Goal: Information Seeking & Learning: Learn about a topic

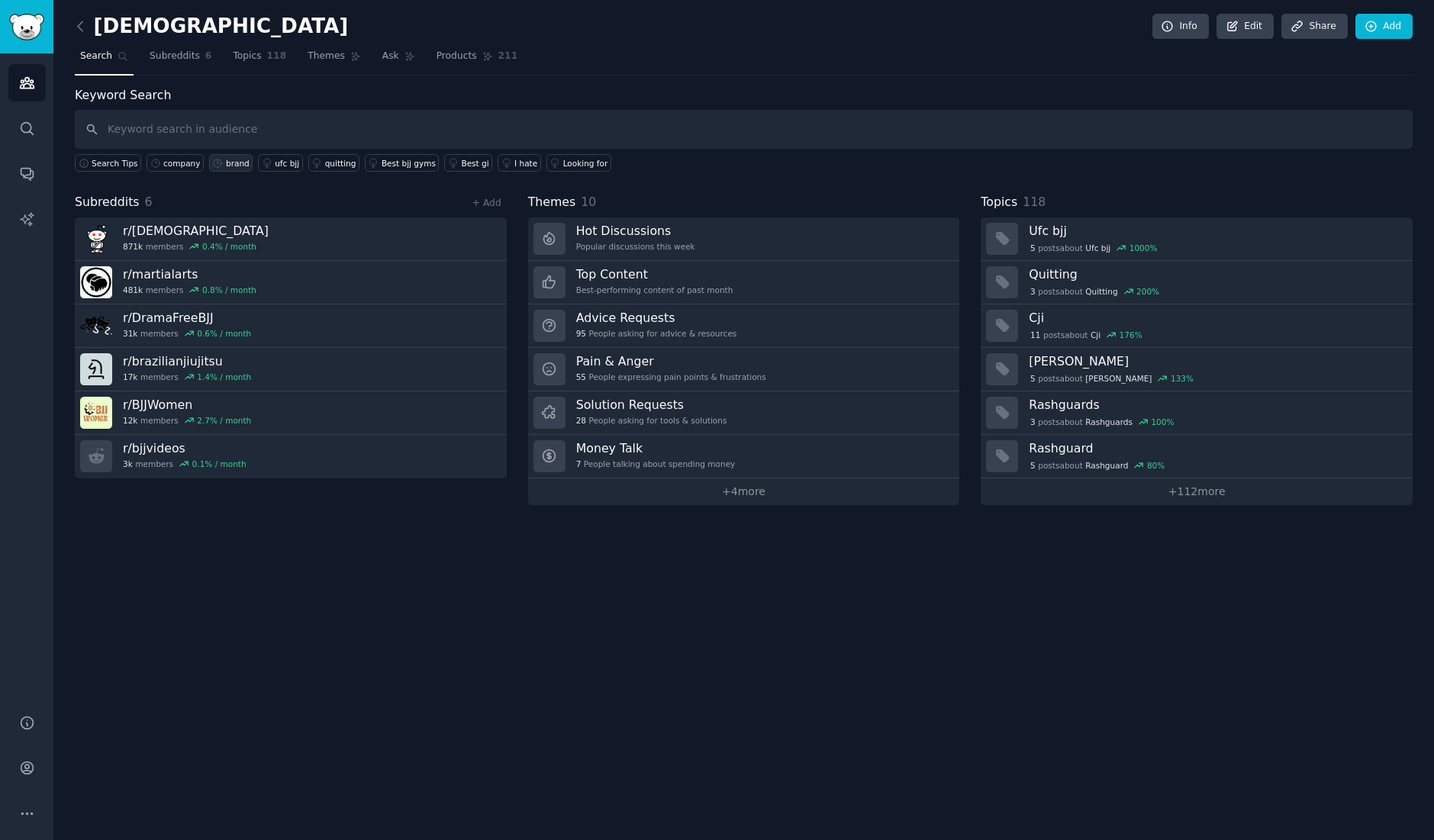
click at [228, 162] on div "brand" at bounding box center [237, 163] width 24 height 11
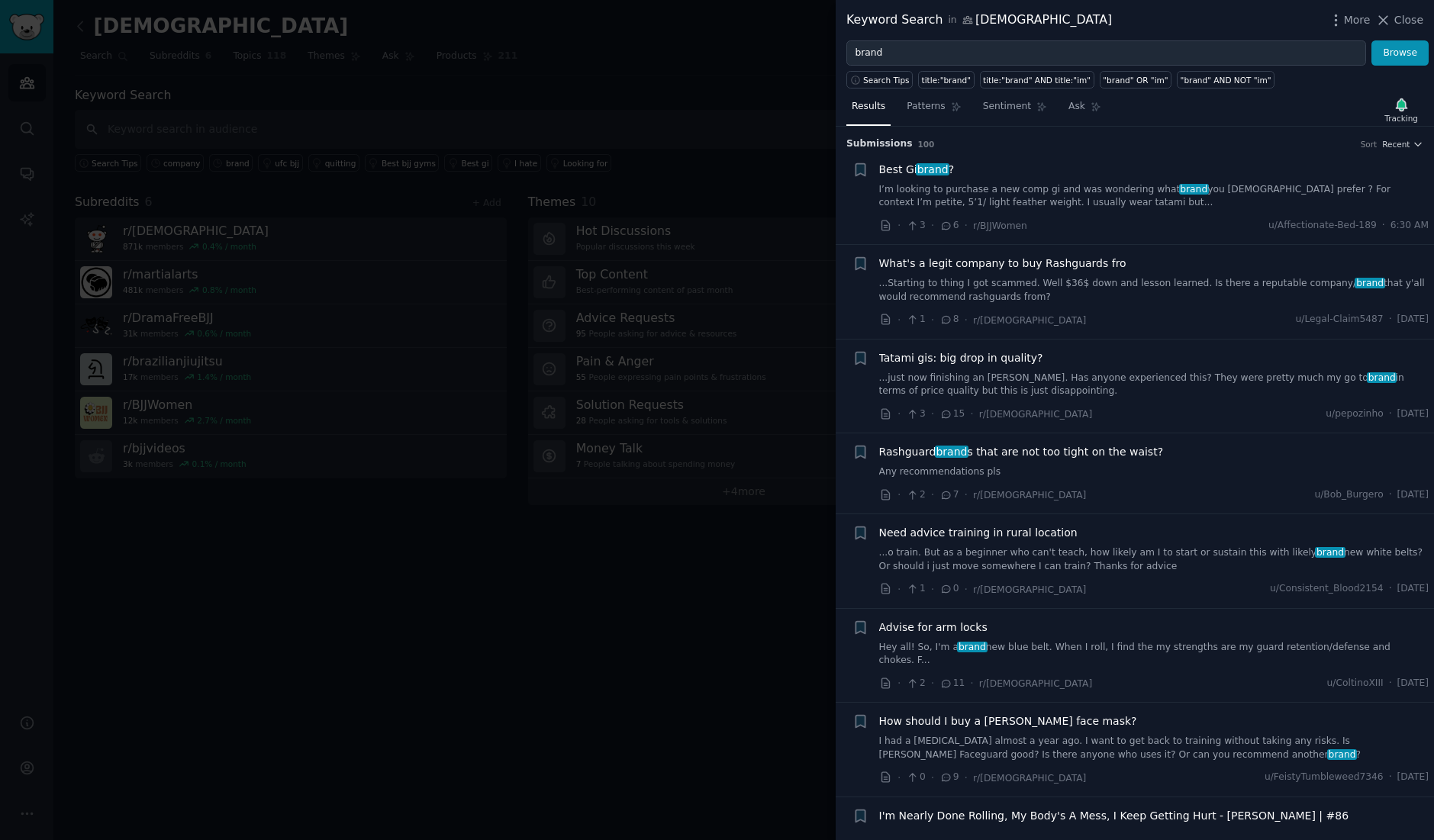
click at [1044, 288] on link "...Starting to thing I got scammed. Well $36$ down and lesson learned. Is there…" at bounding box center [1154, 290] width 550 height 26
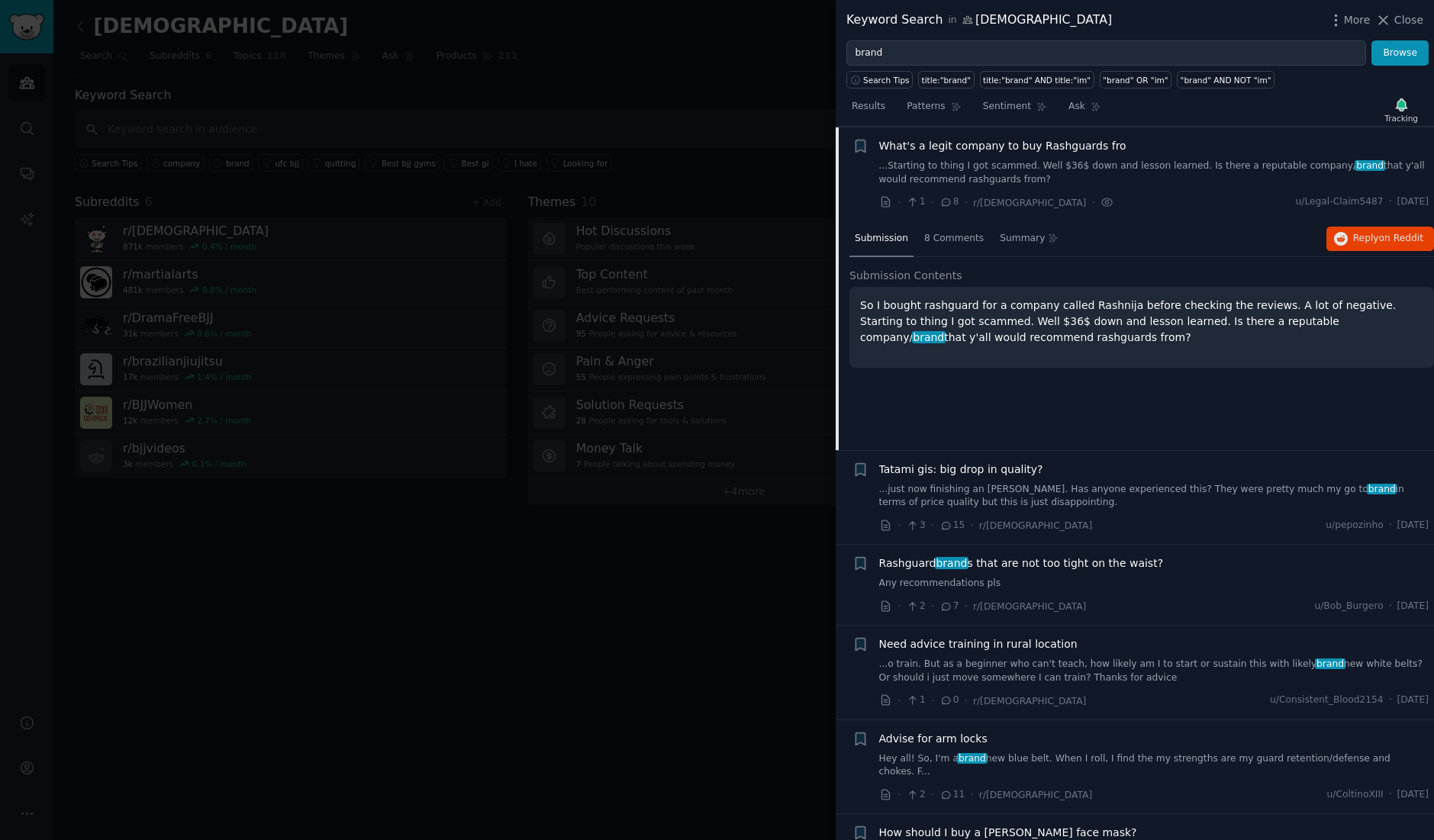
scroll to position [118, 0]
click at [1365, 237] on span "Reply on Reddit" at bounding box center [1388, 237] width 70 height 14
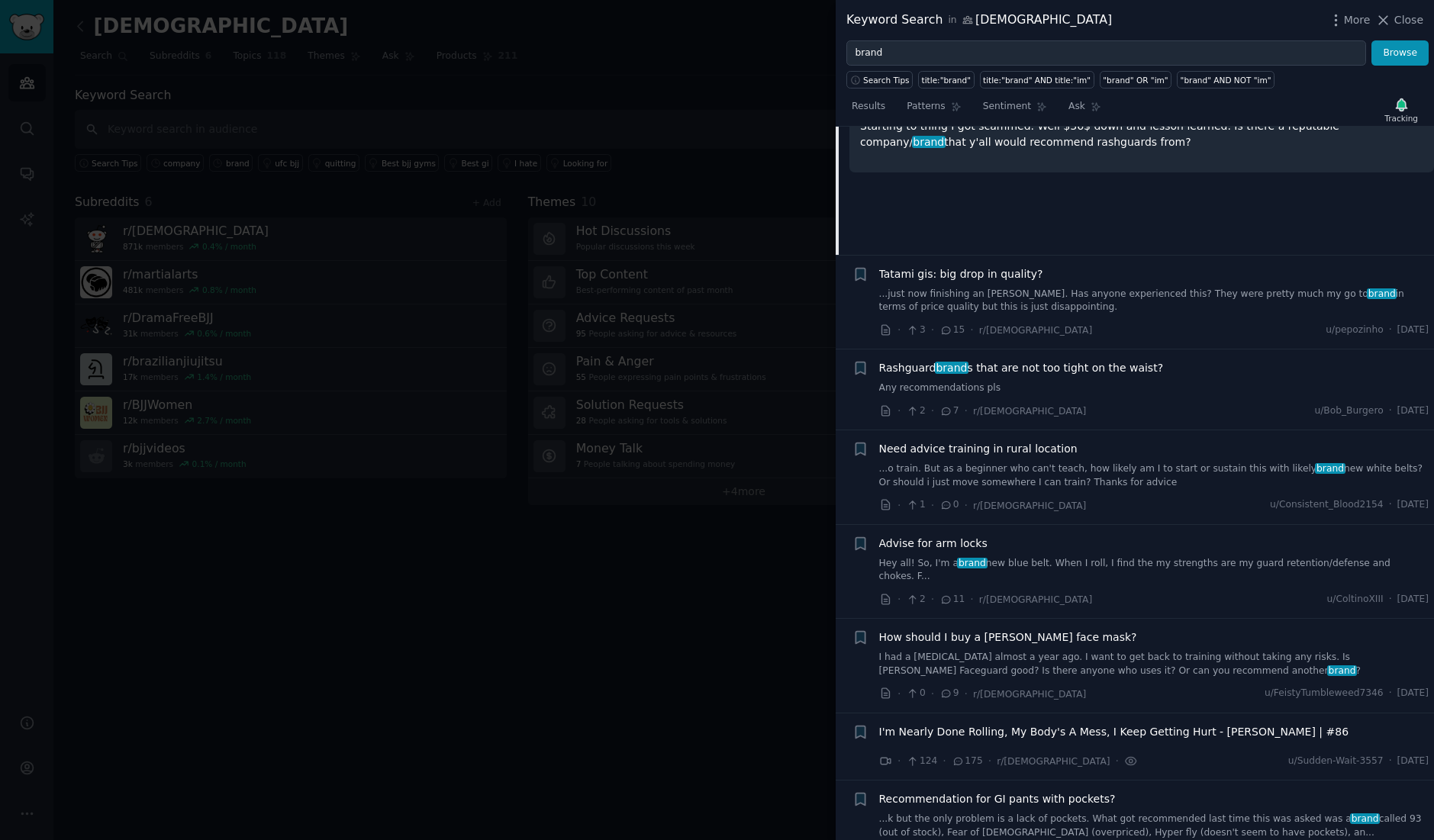
scroll to position [225, 0]
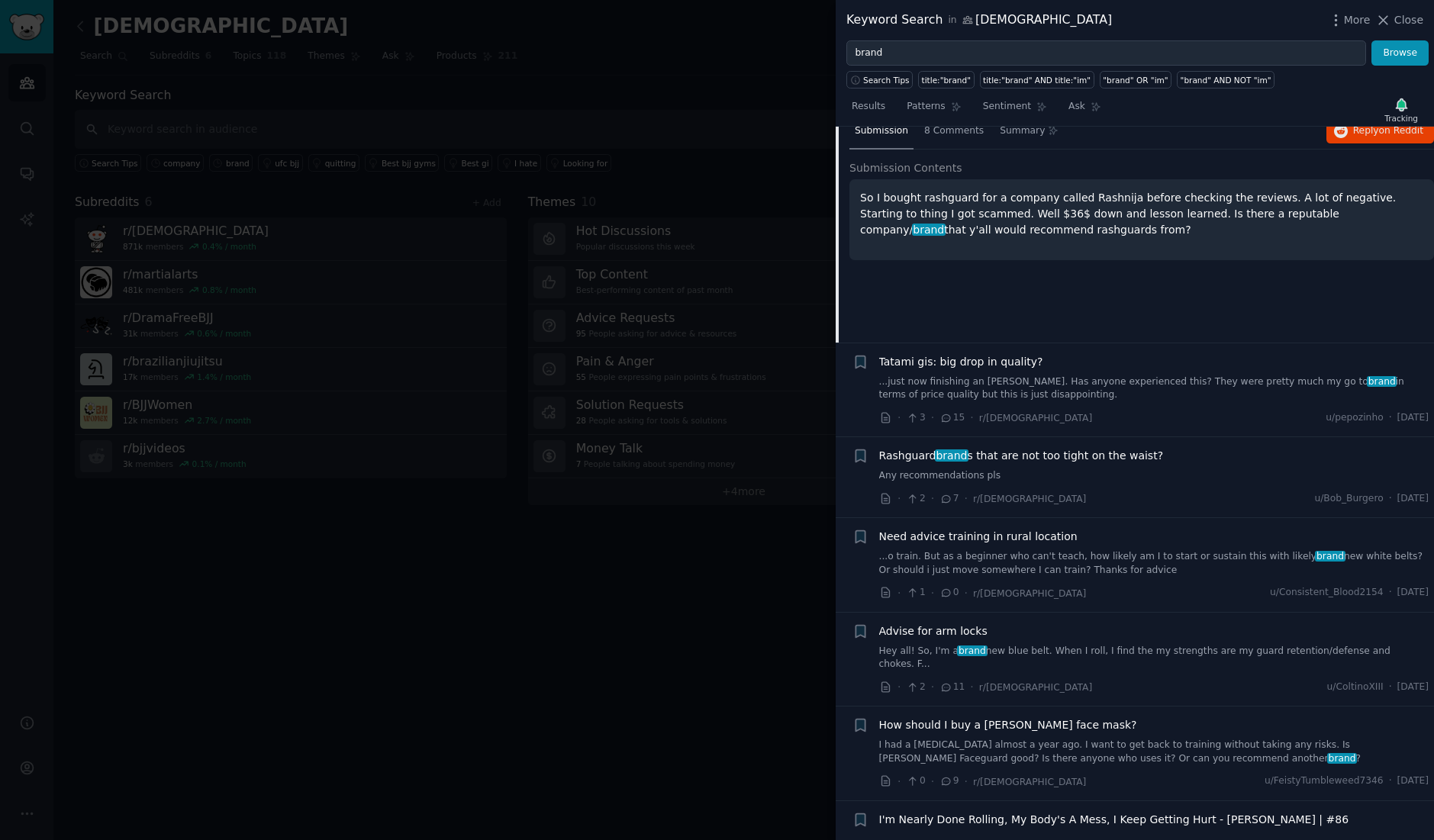
click at [1012, 359] on span "Tatami gis: big drop in quality?" at bounding box center [961, 361] width 164 height 16
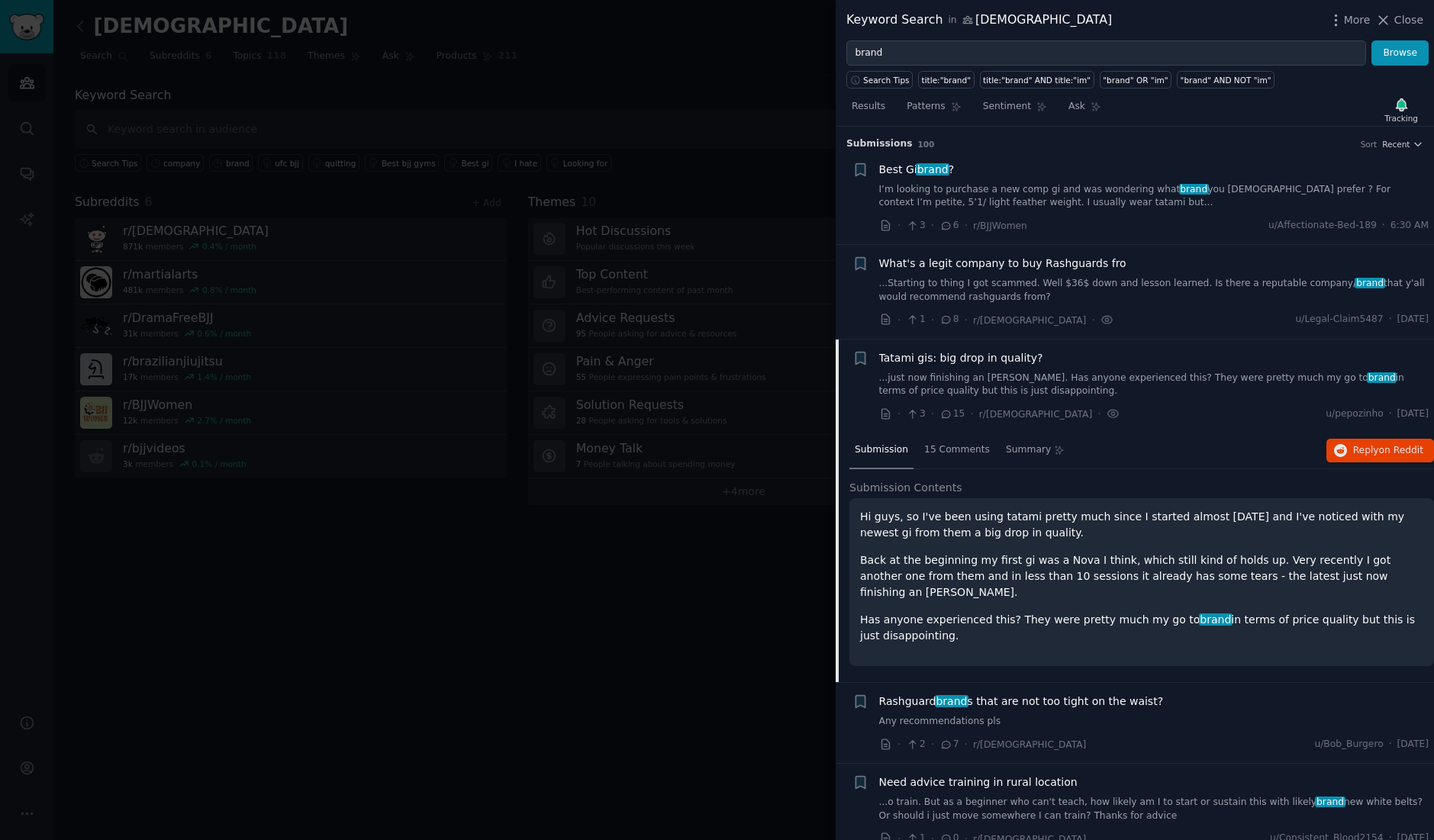
click at [1065, 262] on span "What's a legit company to buy Rashguards fro" at bounding box center [1003, 263] width 247 height 16
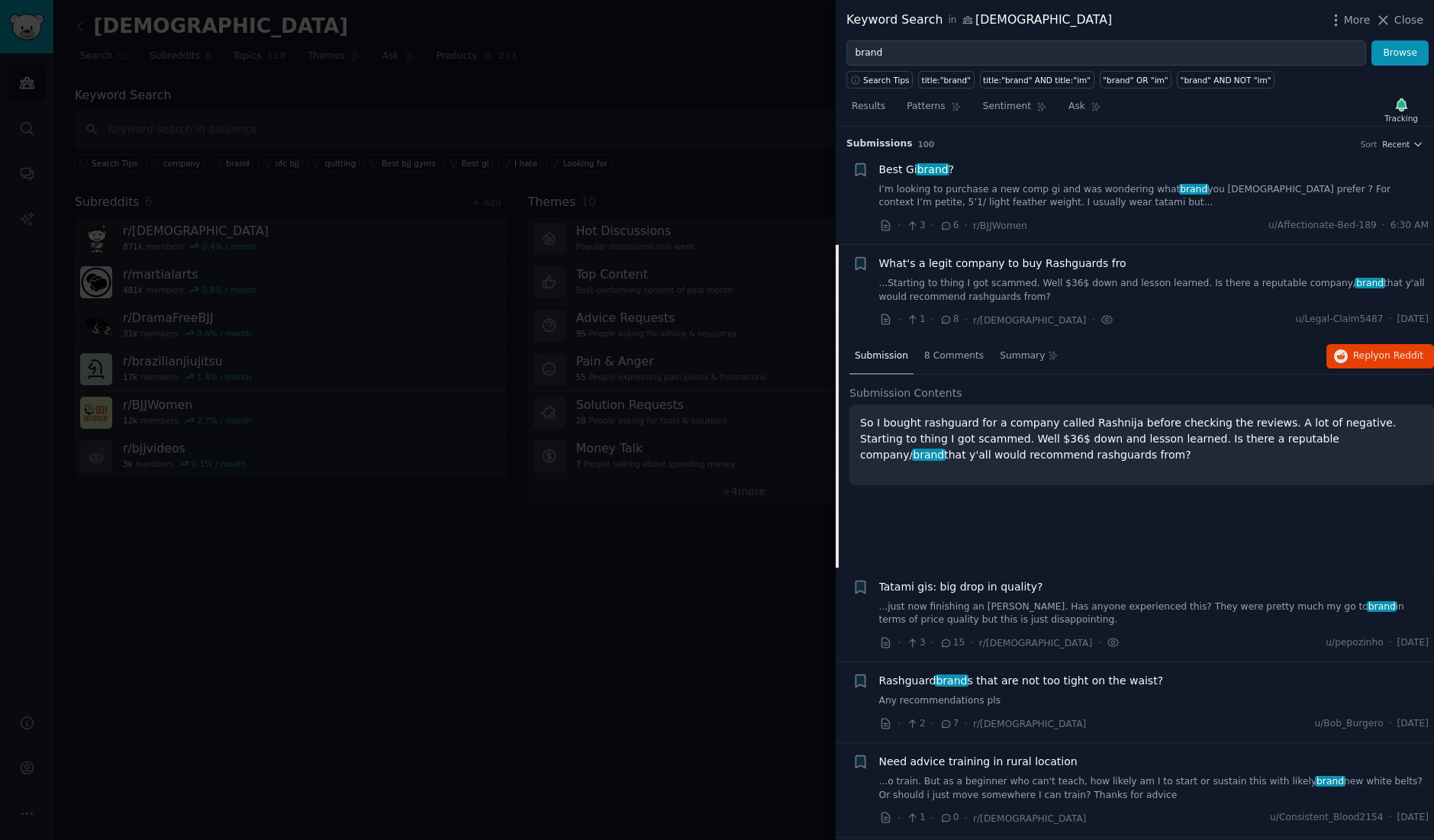
click at [1014, 190] on link "I’m looking to purchase a new comp gi and was wondering what brand you [DEMOGRA…" at bounding box center [1154, 196] width 550 height 26
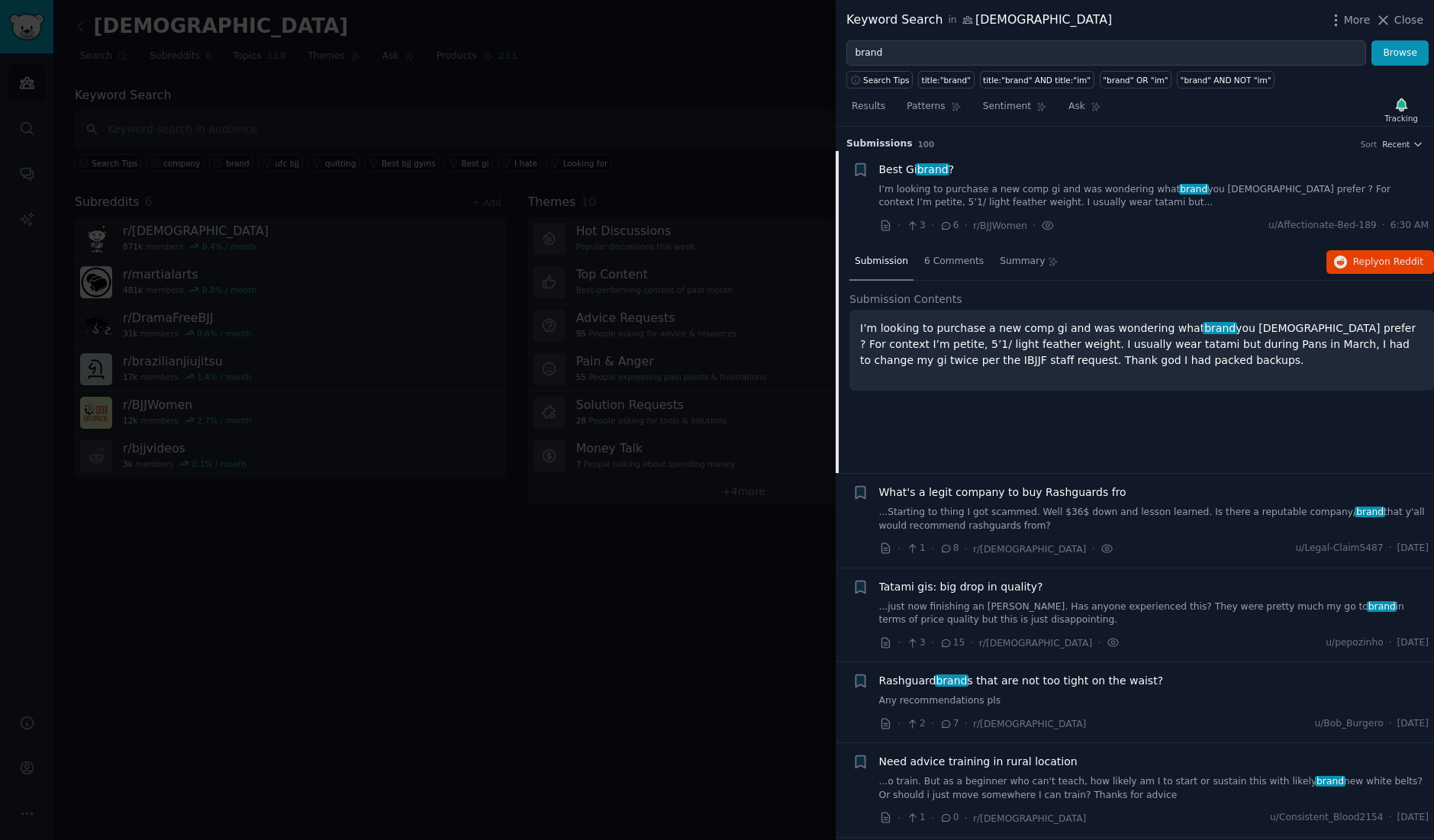
scroll to position [24, 0]
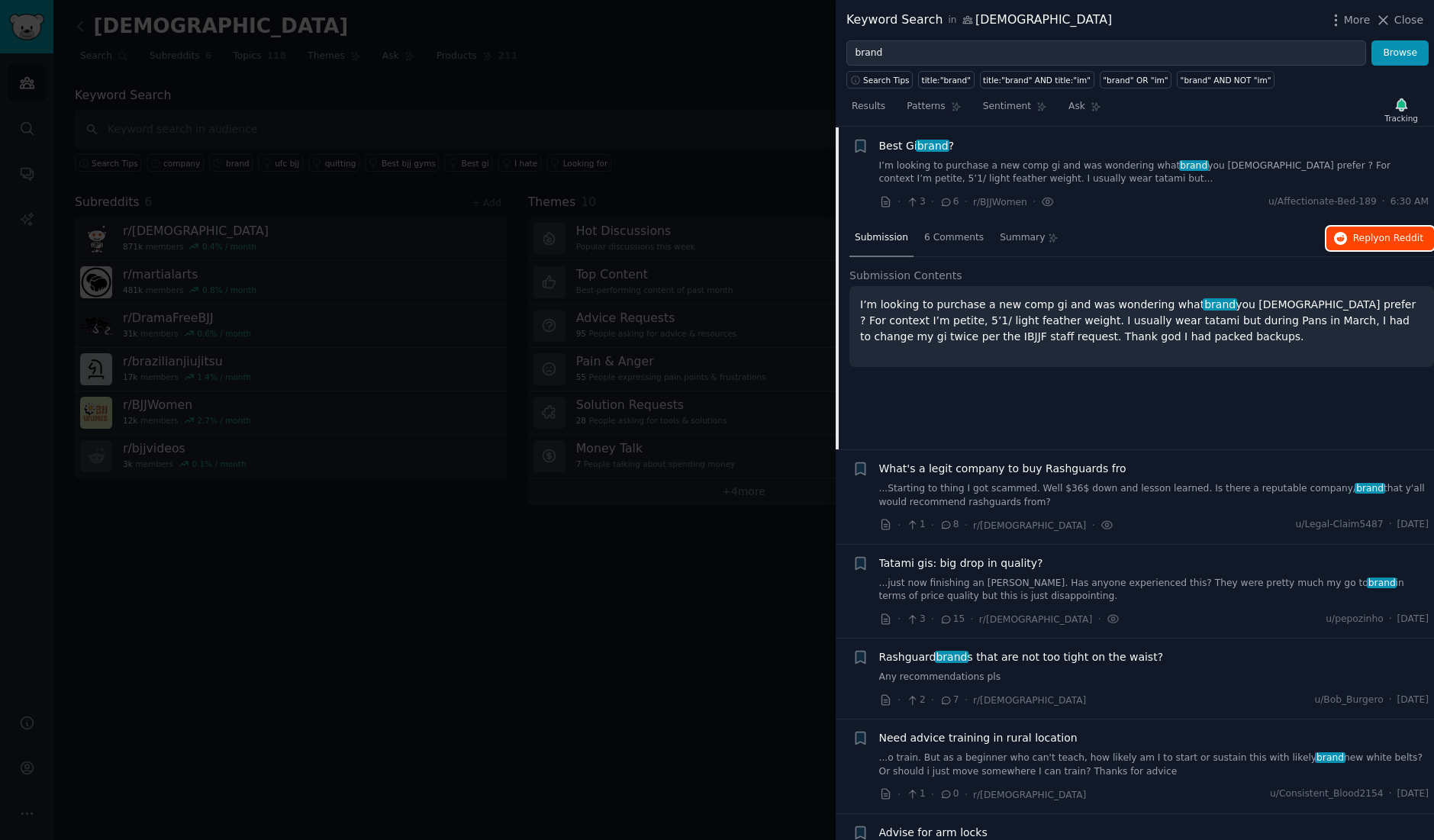
click at [1379, 236] on span "on Reddit" at bounding box center [1401, 237] width 45 height 11
click at [1406, 16] on span "Close" at bounding box center [1408, 20] width 29 height 16
